Goal: Information Seeking & Learning: Learn about a topic

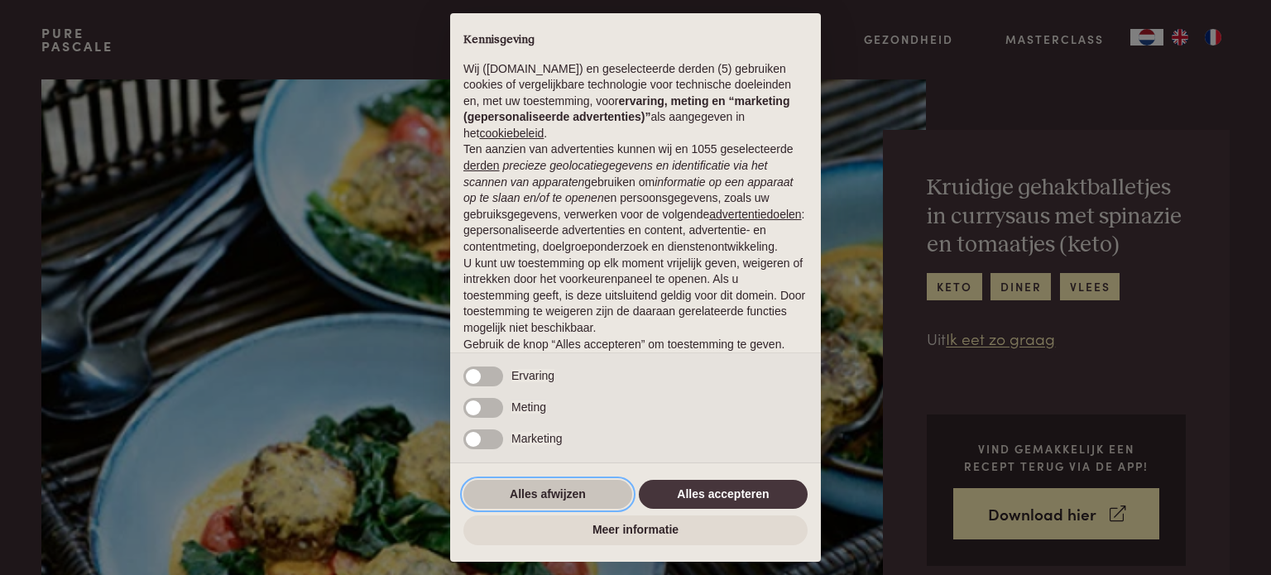
click at [543, 493] on button "Alles afwijzen" at bounding box center [547, 495] width 169 height 30
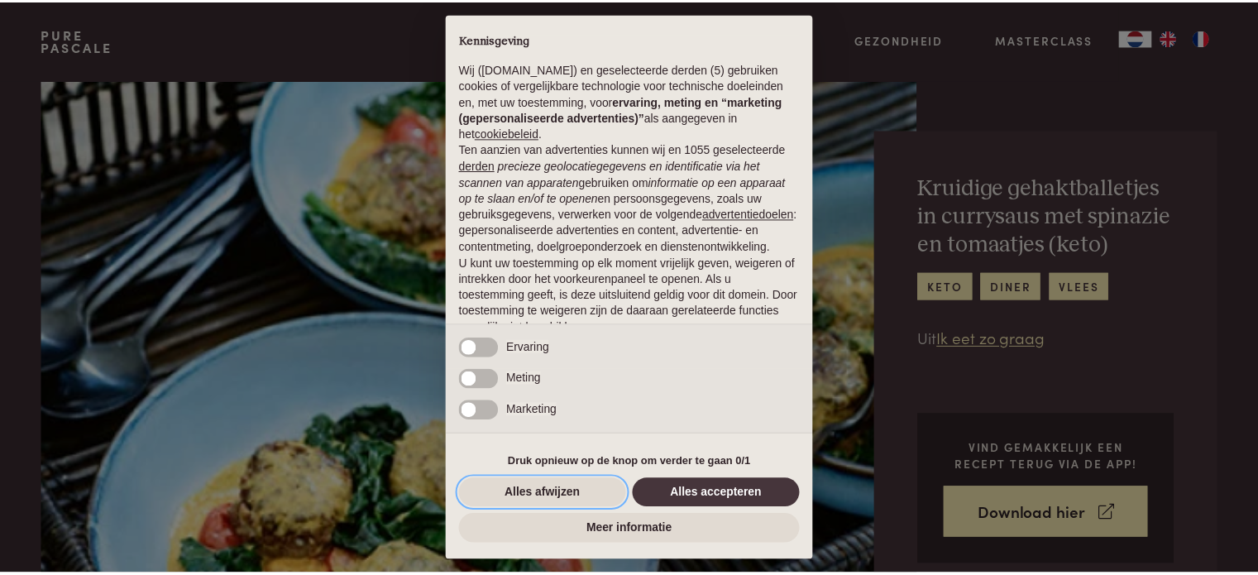
scroll to position [89, 0]
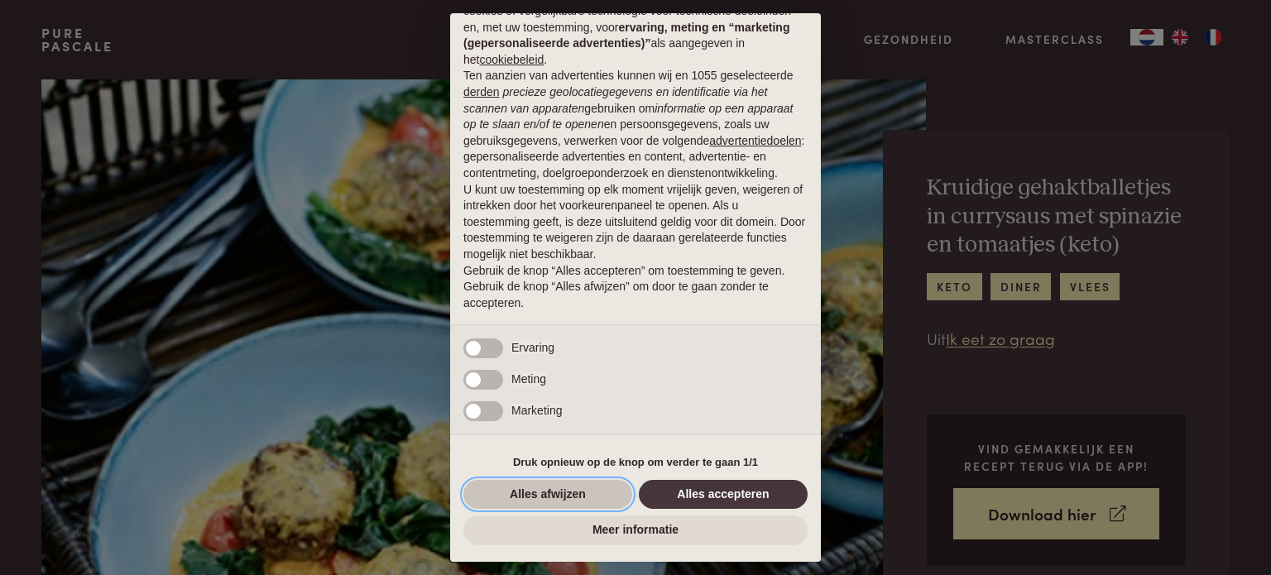
click at [534, 492] on button "Alles afwijzen" at bounding box center [547, 495] width 169 height 30
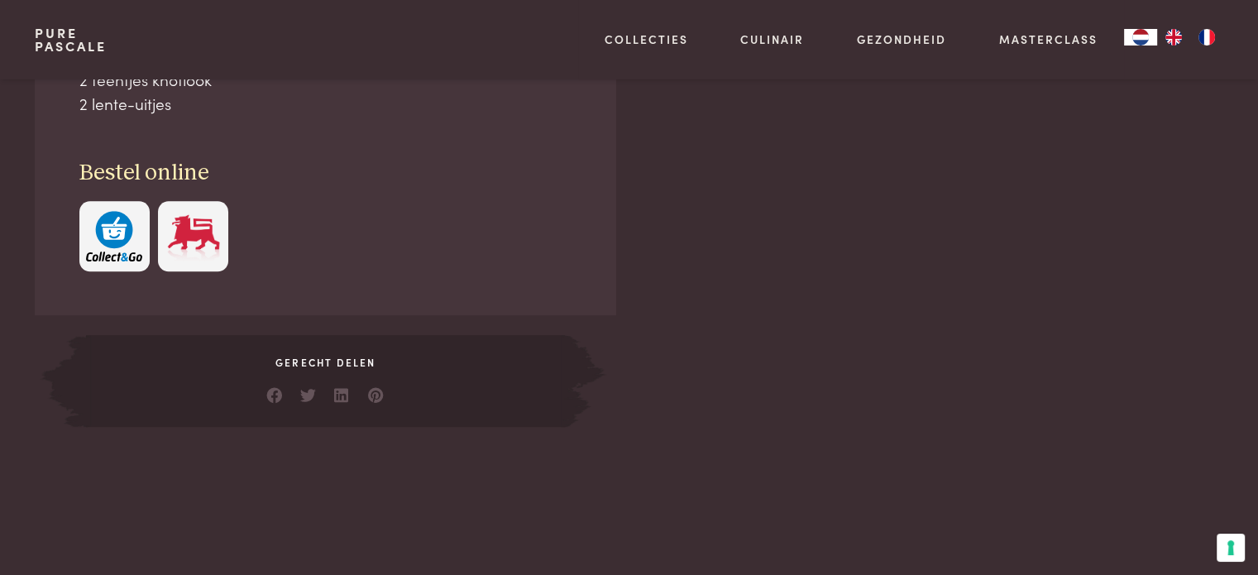
scroll to position [662, 0]
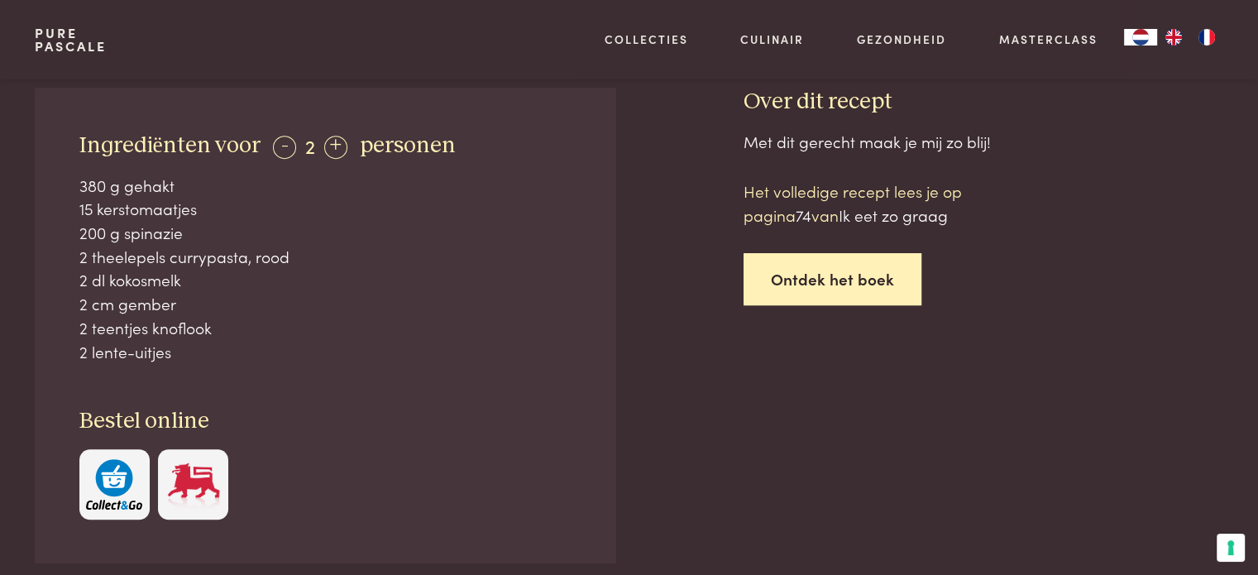
click at [822, 280] on link "Ontdek het boek" at bounding box center [833, 279] width 178 height 52
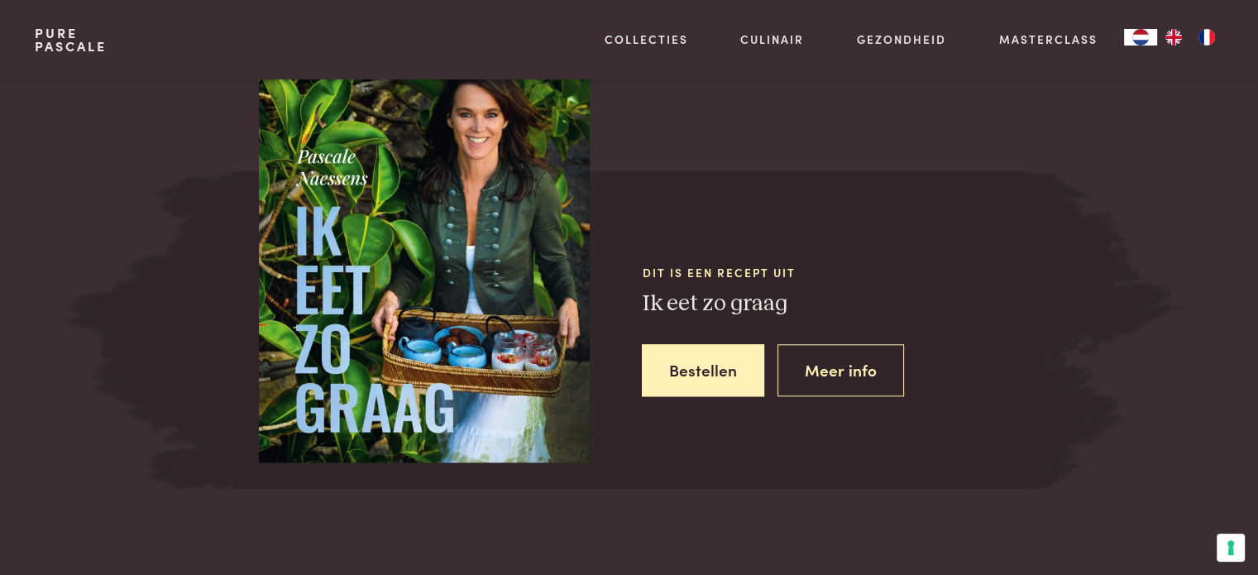
scroll to position [1511, 0]
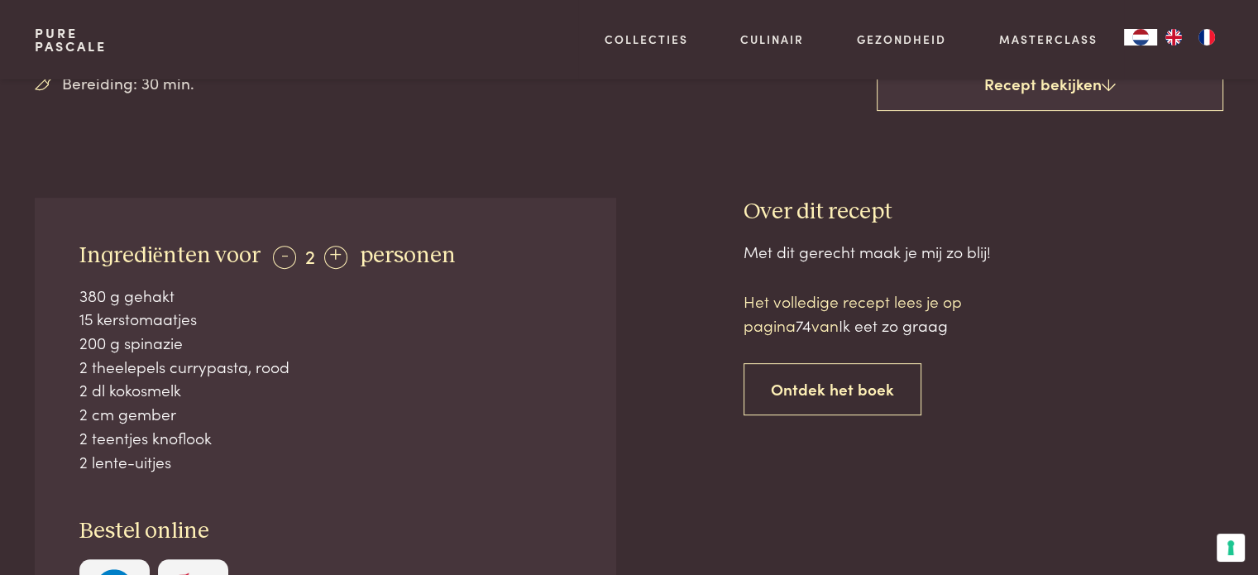
scroll to position [188, 0]
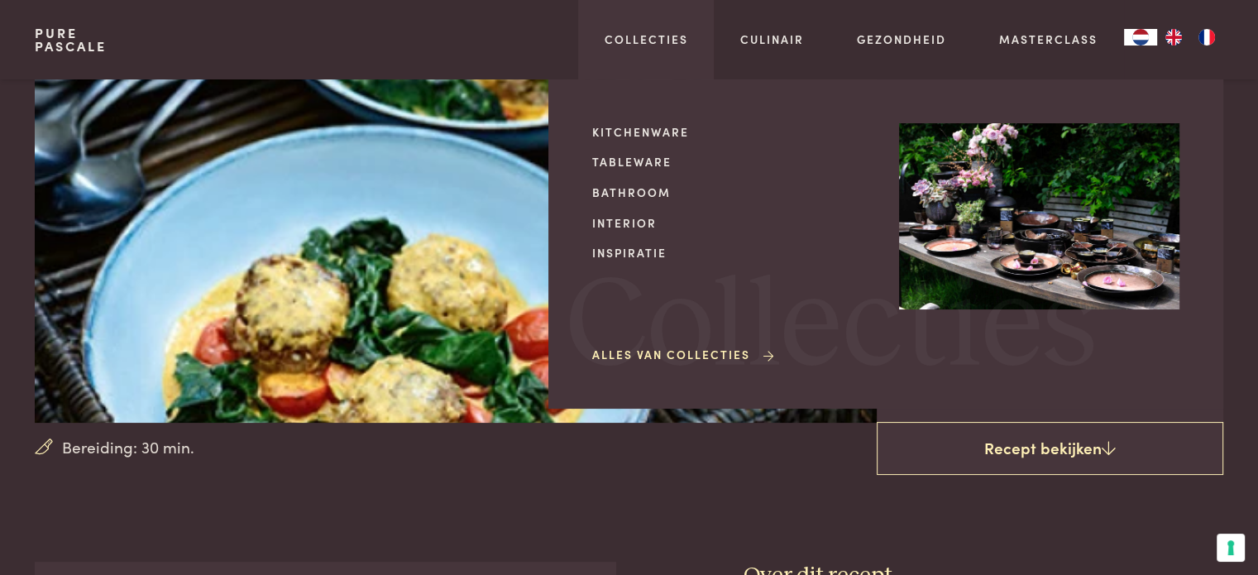
scroll to position [1511, 0]
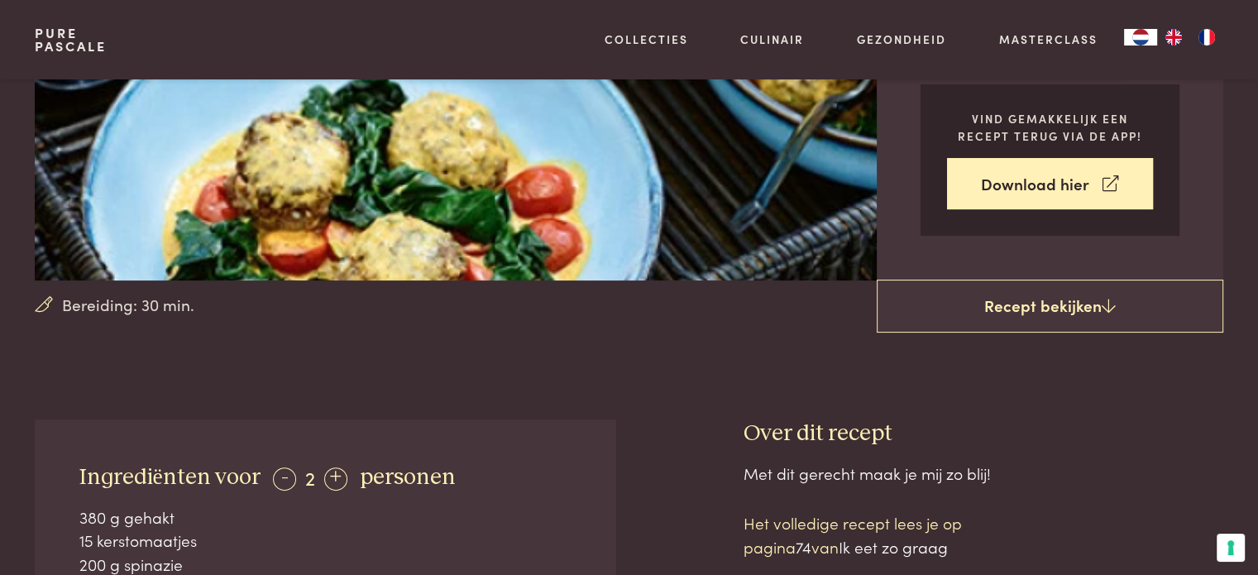
scroll to position [414, 0]
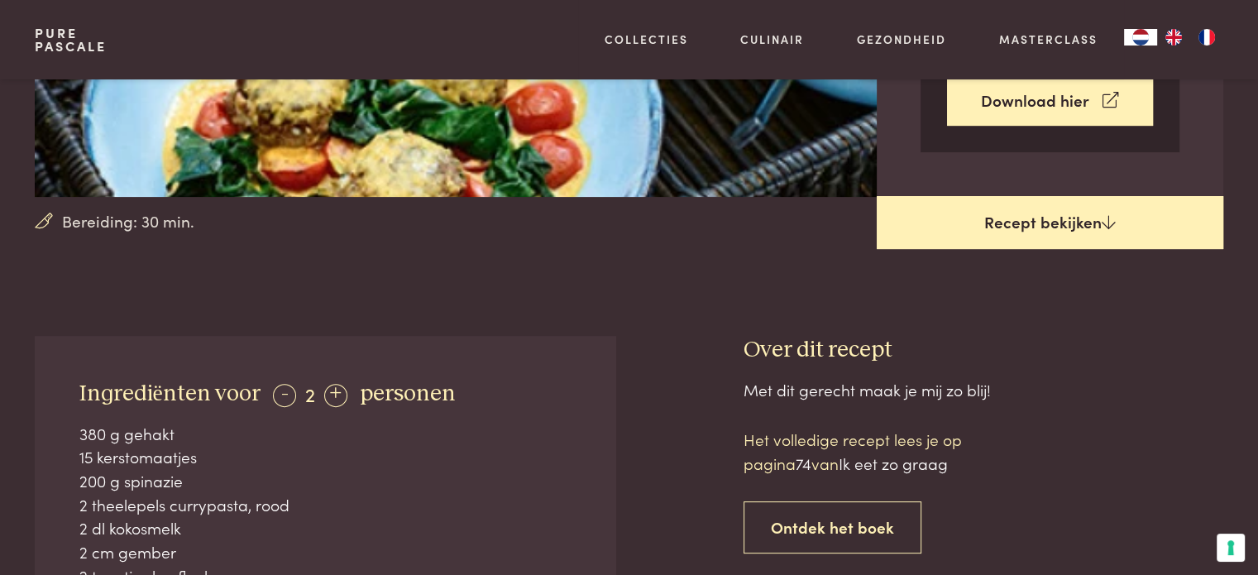
click at [1035, 223] on link "Recept bekijken" at bounding box center [1050, 222] width 347 height 53
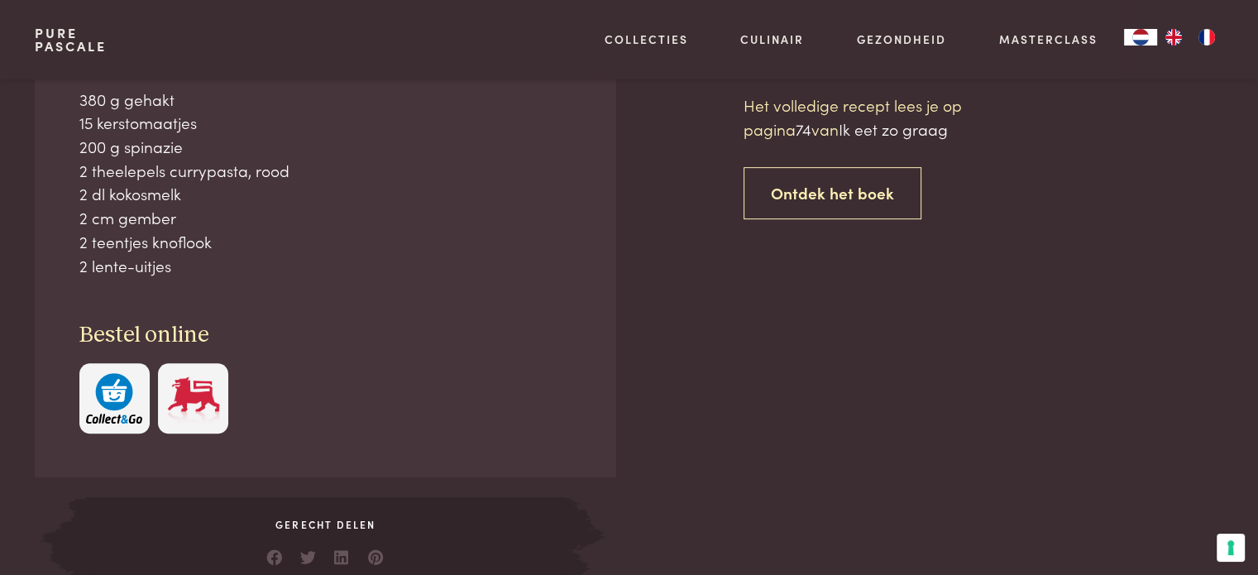
scroll to position [749, 0]
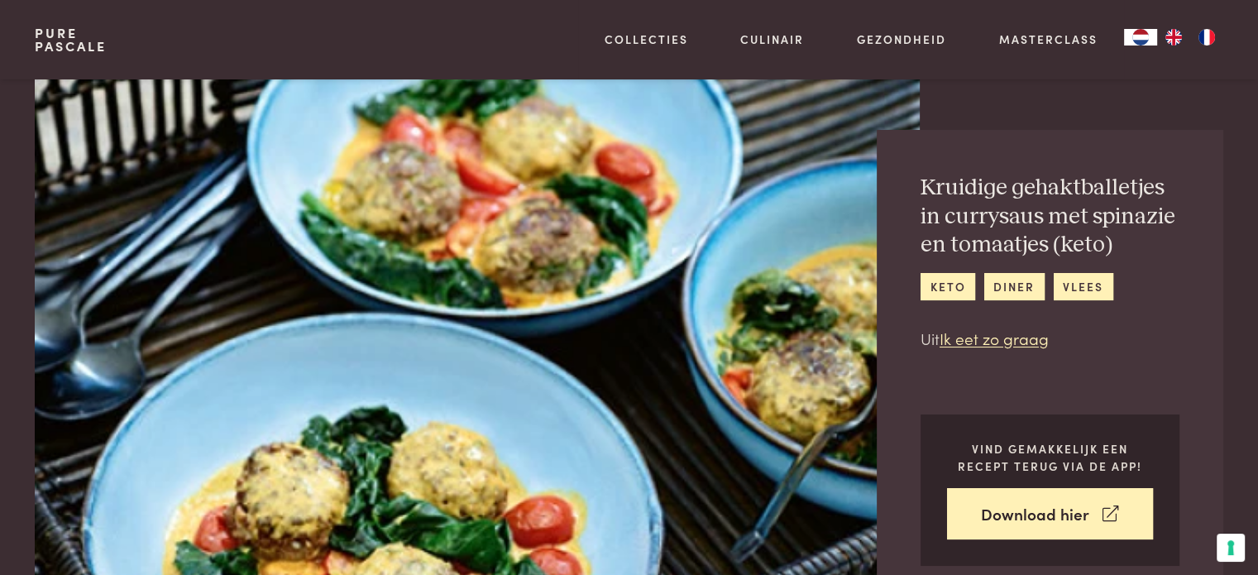
scroll to position [749, 0]
